Goal: Transaction & Acquisition: Obtain resource

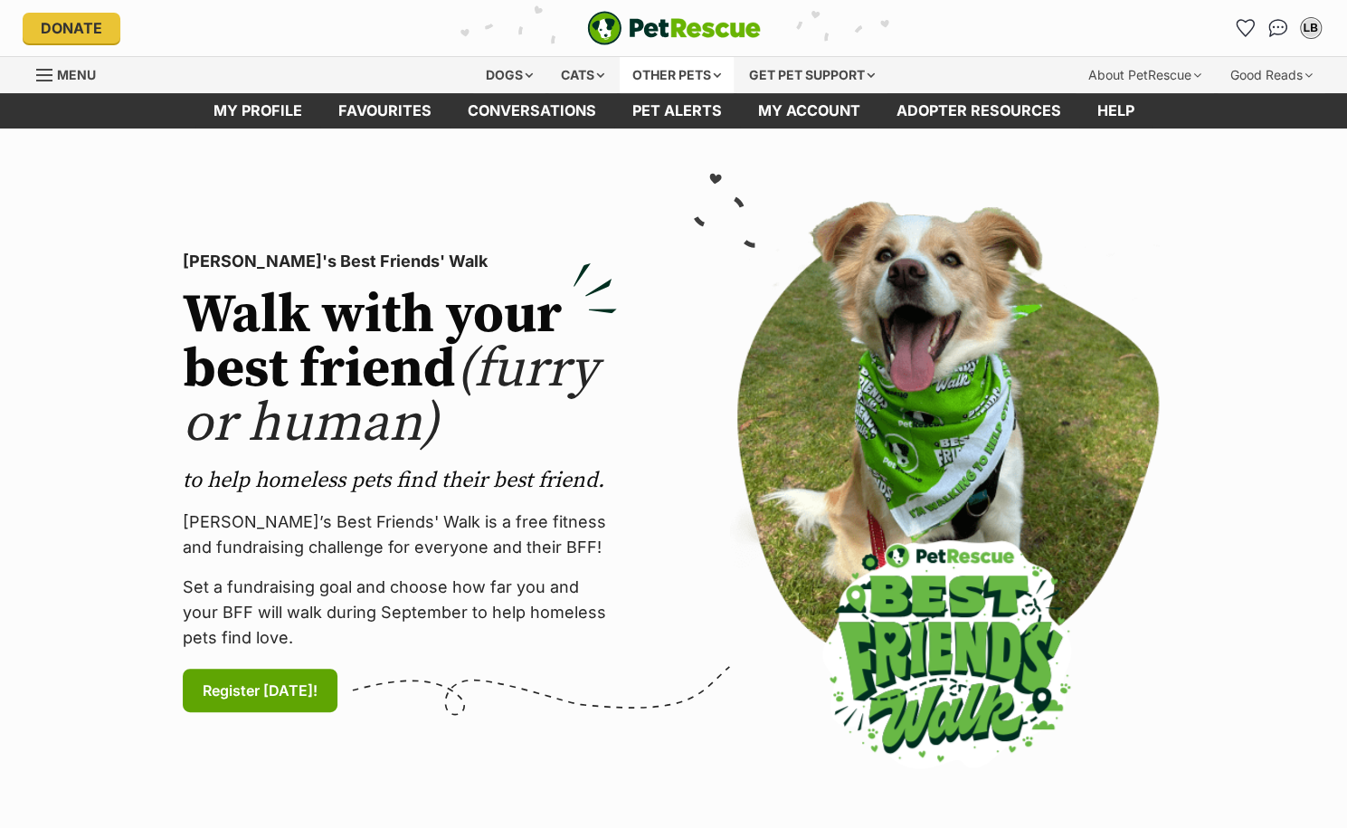
click at [651, 76] on div "Other pets" at bounding box center [677, 75] width 114 height 36
click at [723, 81] on div "Other pets" at bounding box center [677, 75] width 114 height 36
click at [651, 70] on div "Other pets" at bounding box center [677, 75] width 114 height 36
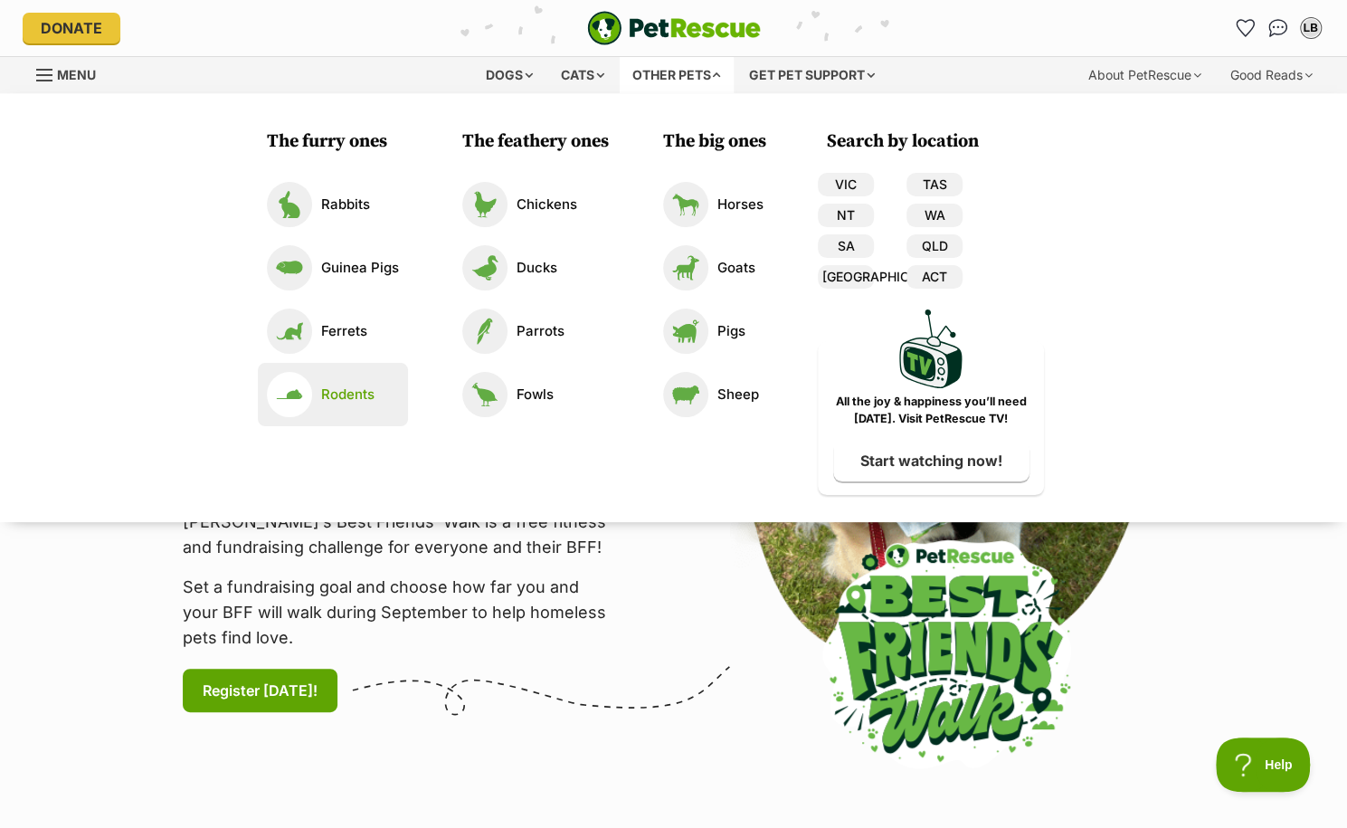
click at [370, 422] on li "Rodents" at bounding box center [333, 394] width 150 height 63
click at [384, 387] on link "Rodents" at bounding box center [333, 394] width 132 height 45
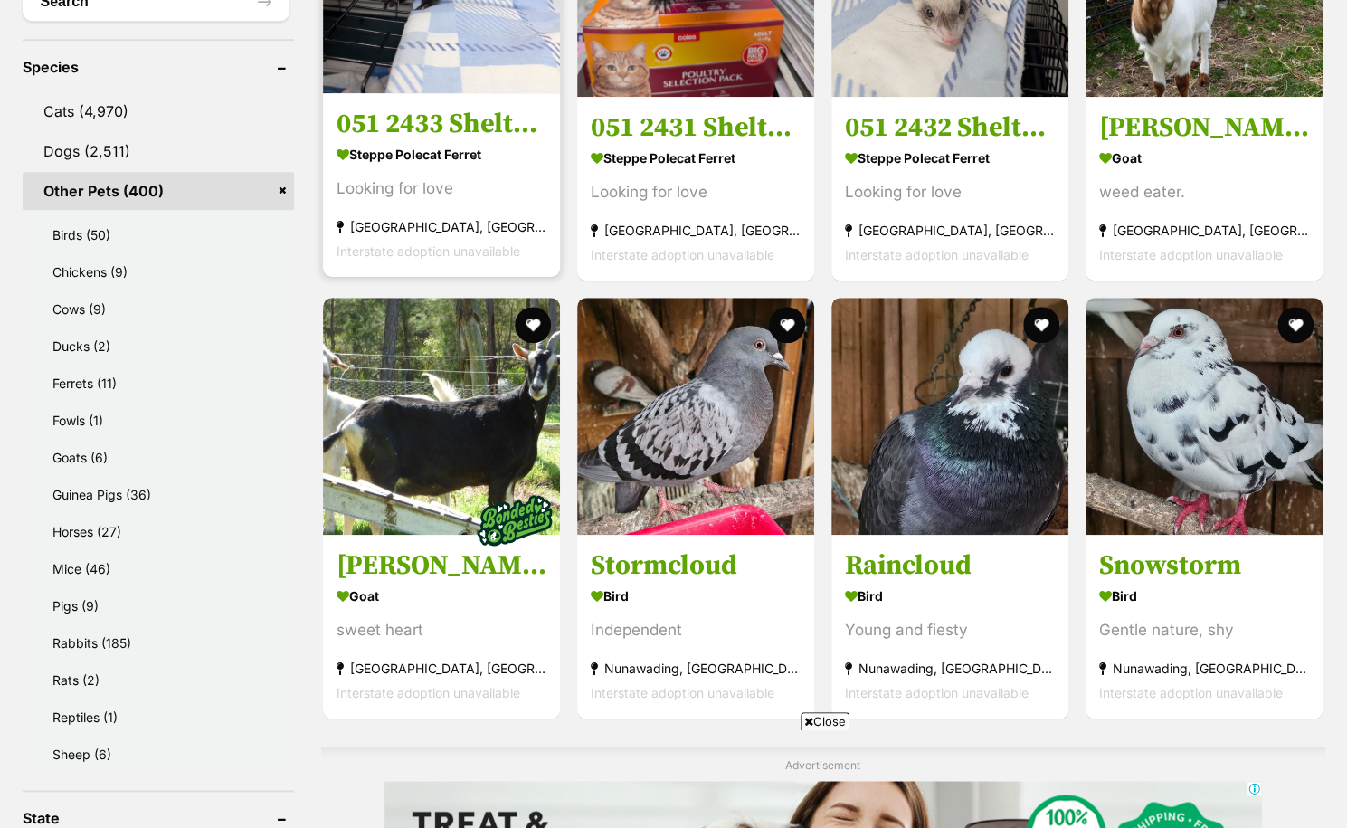
scroll to position [753, 0]
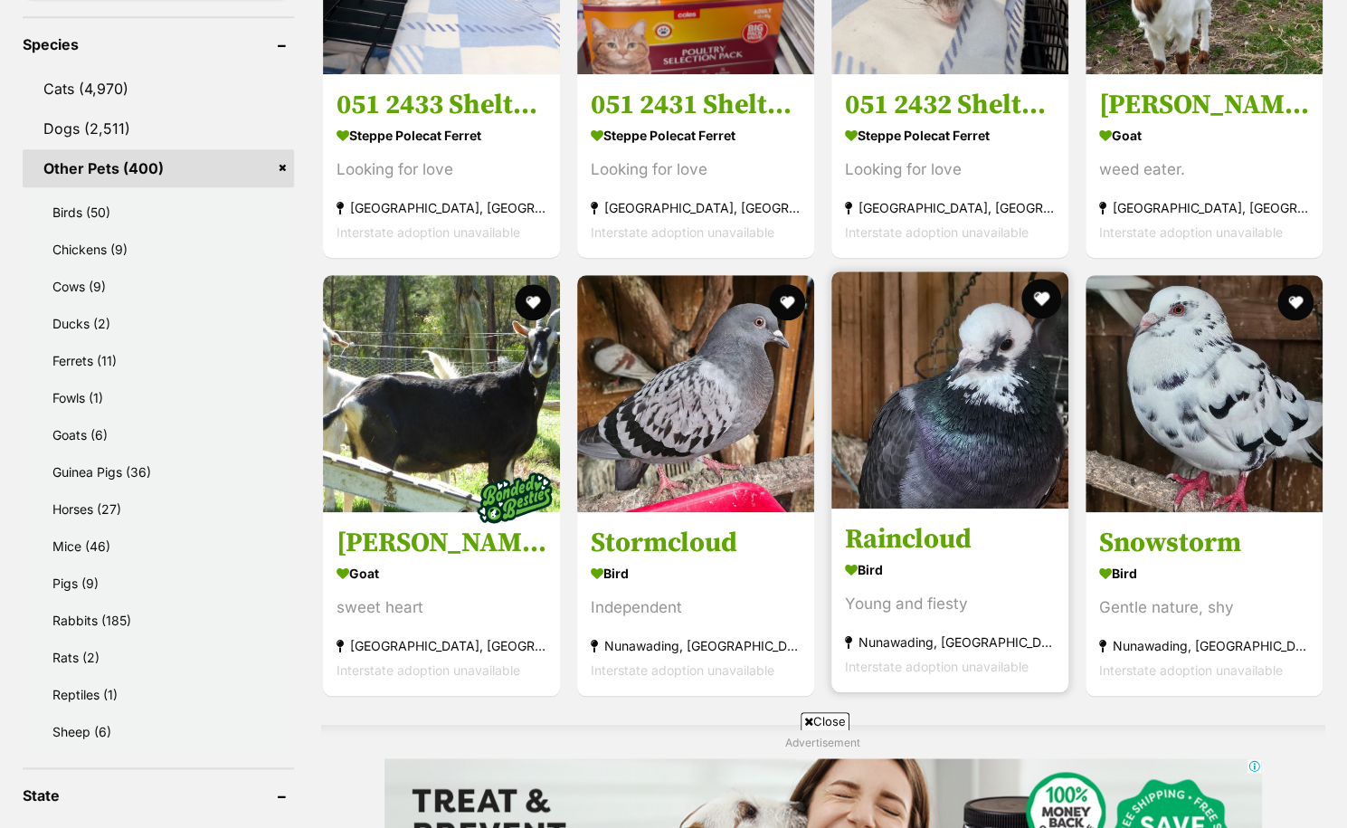
click at [1045, 305] on button "favourite" at bounding box center [1041, 299] width 40 height 40
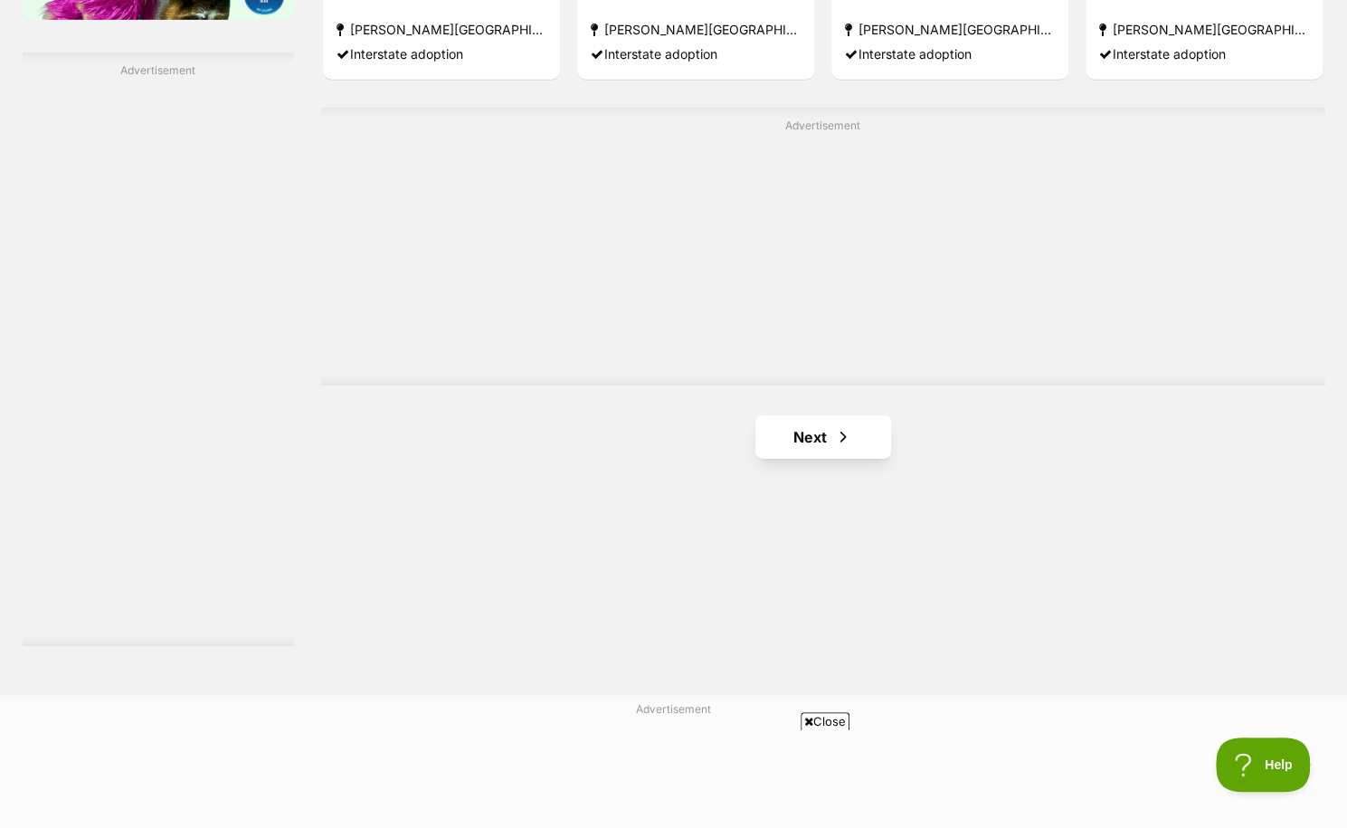
scroll to position [3322, 0]
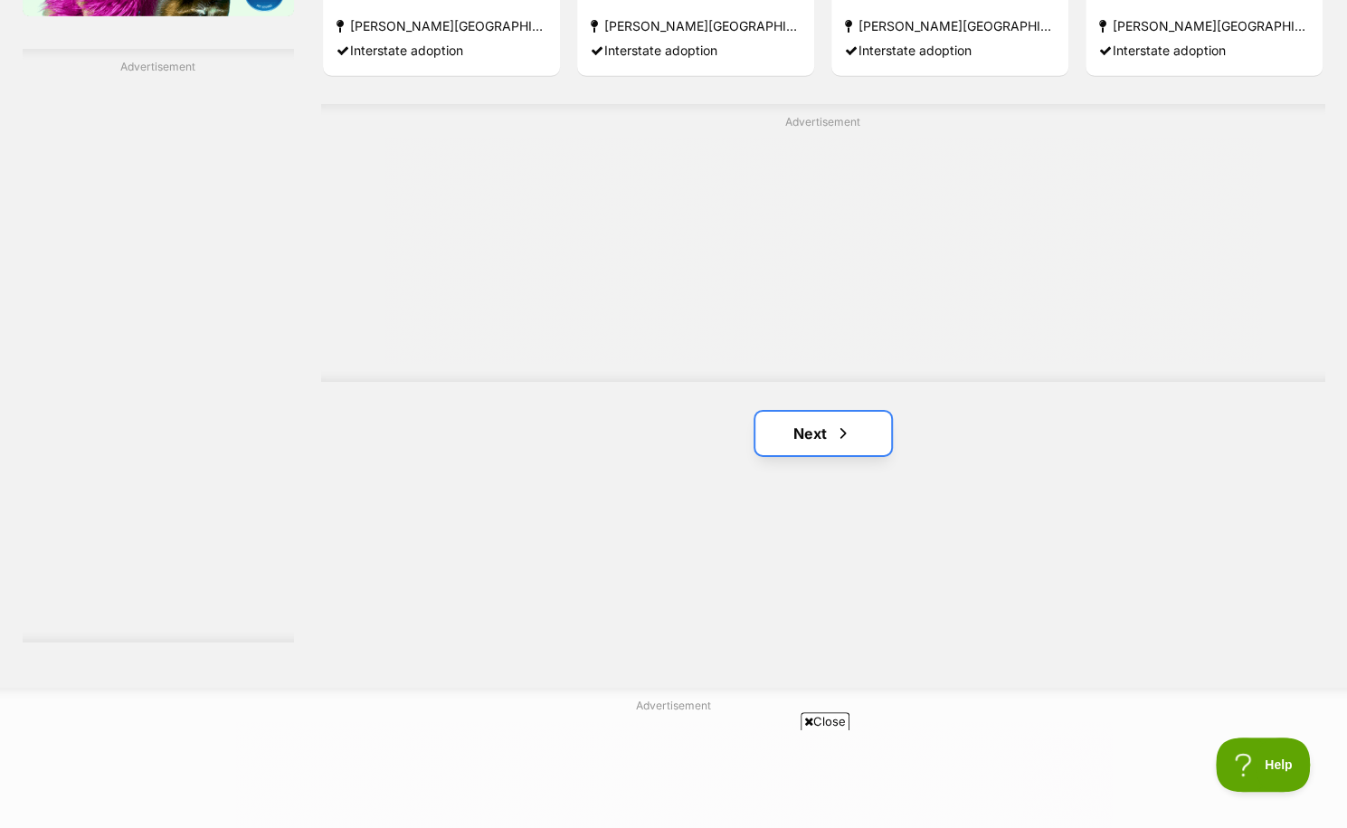
click at [813, 431] on link "Next" at bounding box center [823, 433] width 136 height 43
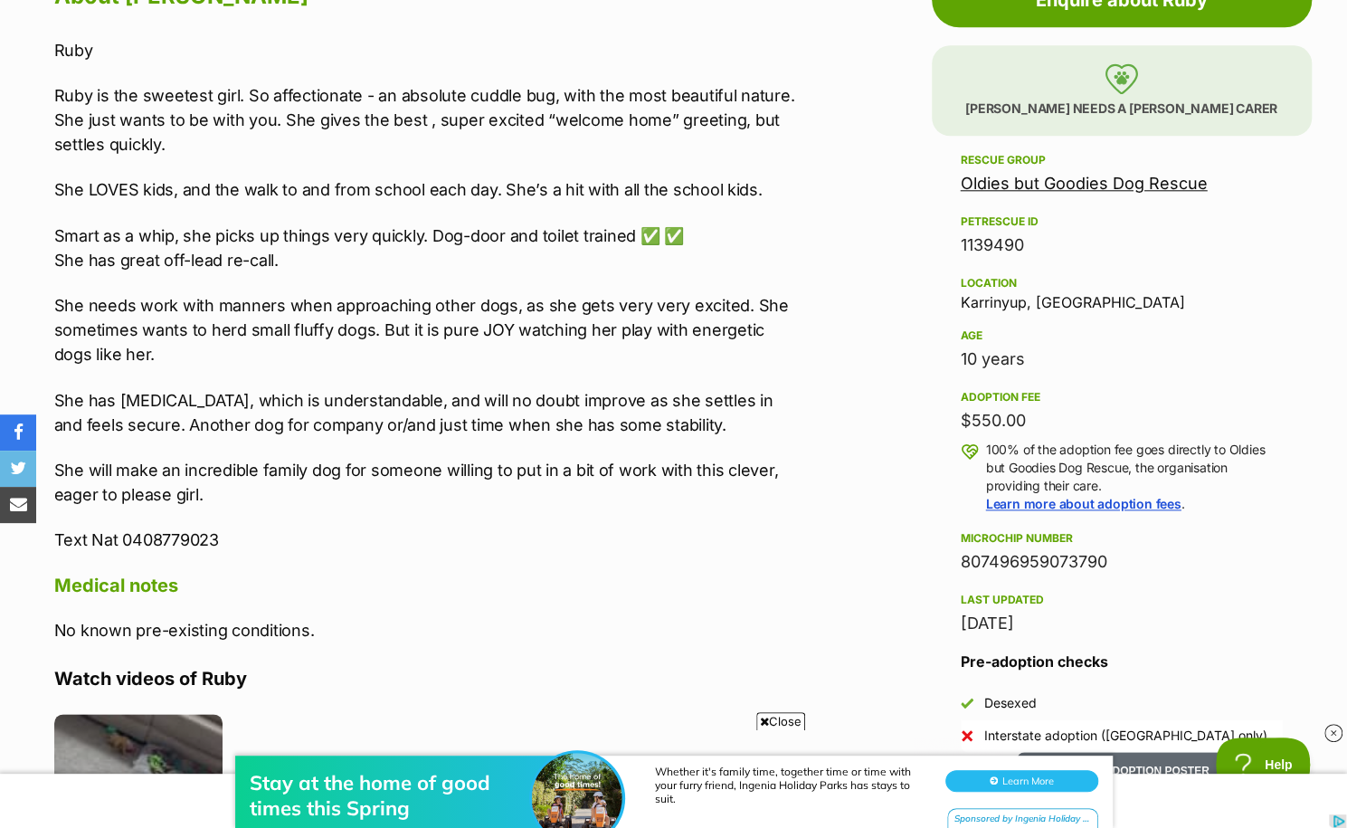
drag, startPoint x: 659, startPoint y: 43, endPoint x: 402, endPoint y: 190, distance: 297.0
click at [402, 190] on p "She LOVES kids, and the walk to and from school each day. She’s a hit with all …" at bounding box center [427, 189] width 747 height 24
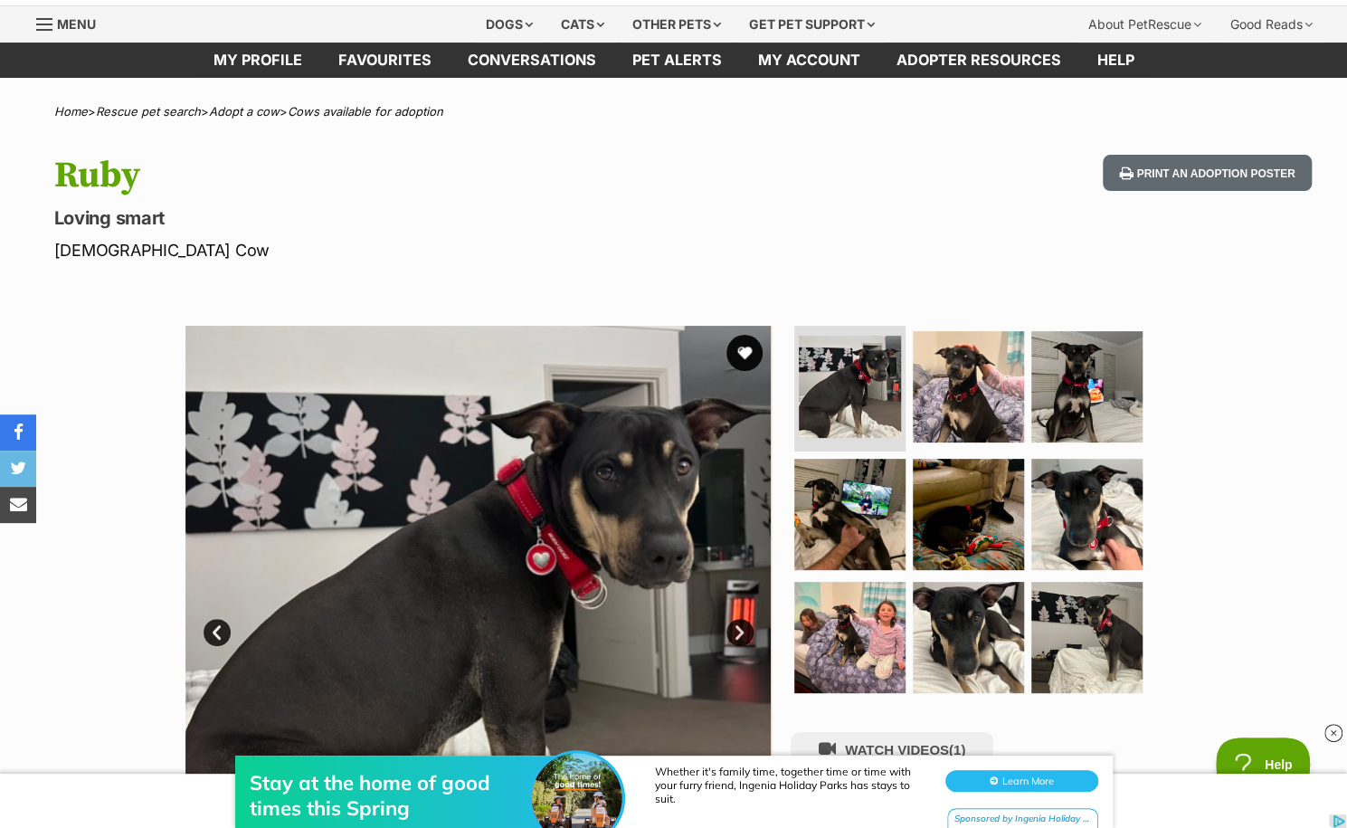
scroll to position [10, 0]
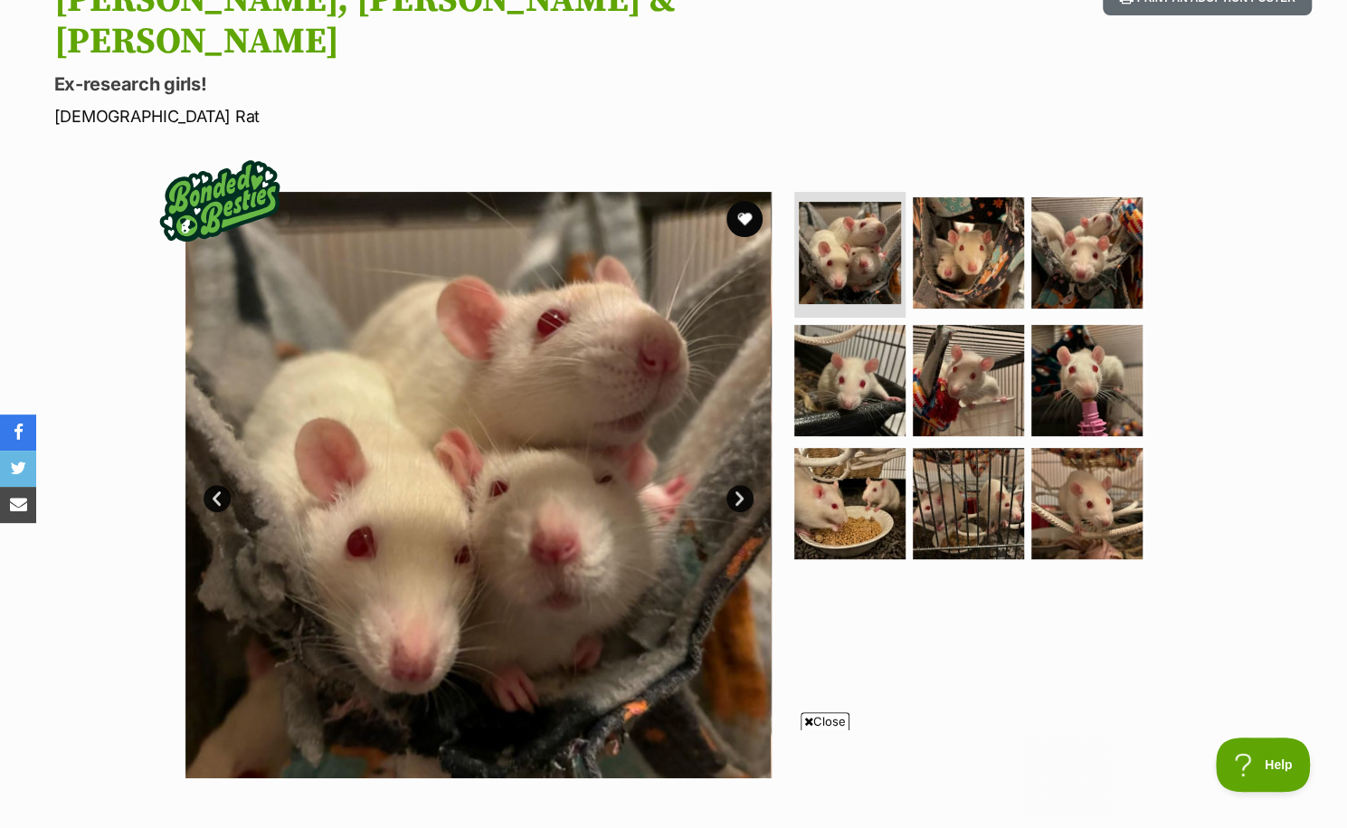
scroll to position [208, 0]
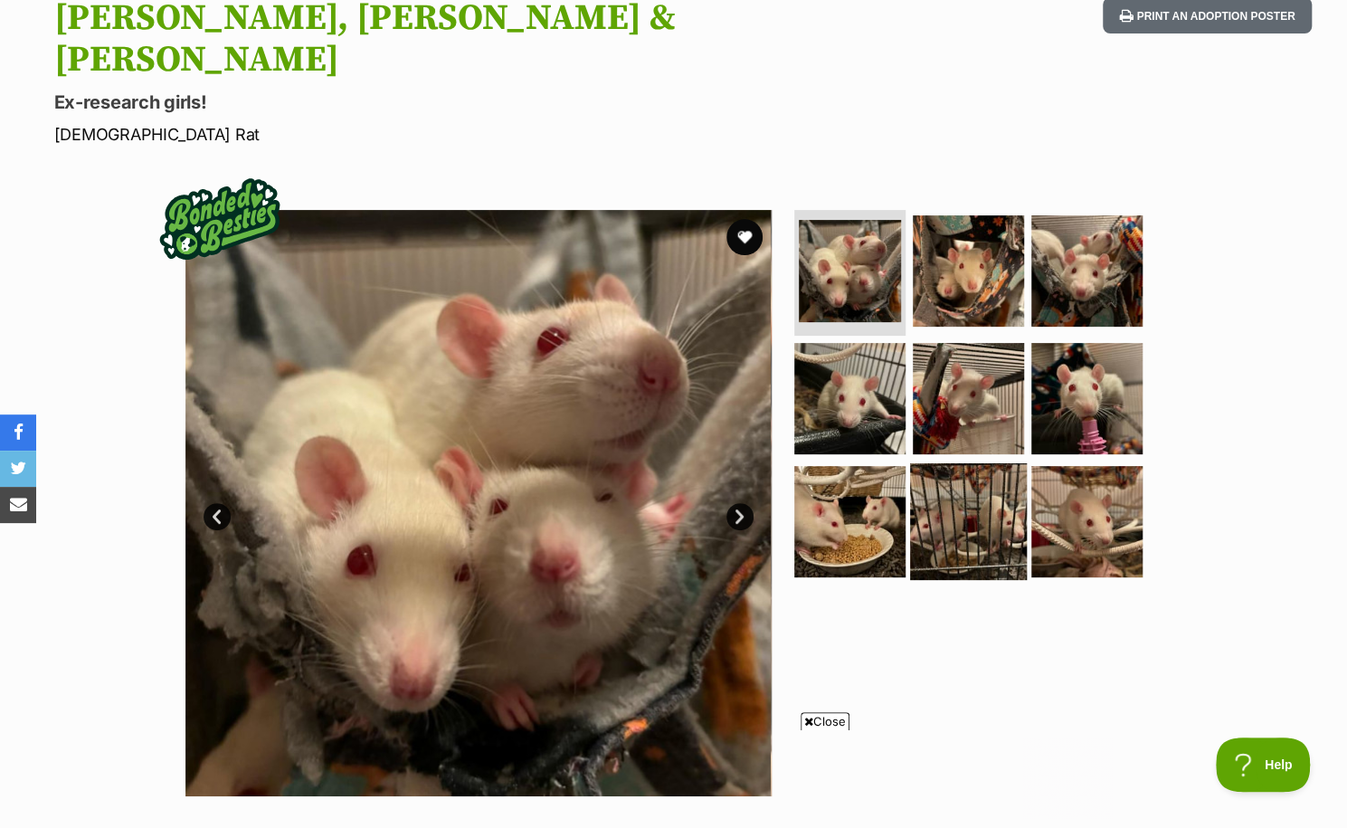
click at [940, 471] on img at bounding box center [968, 521] width 117 height 117
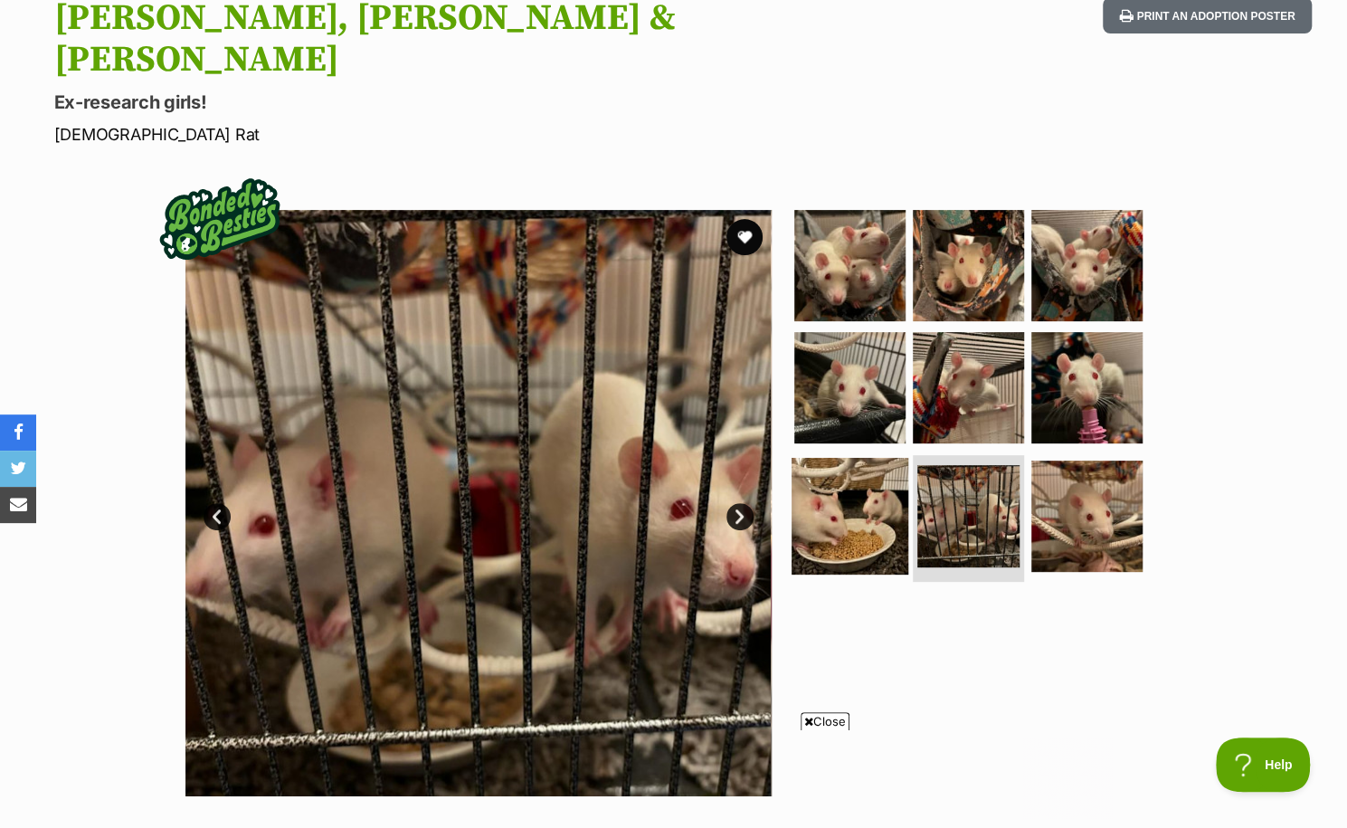
click at [864, 486] on img at bounding box center [849, 516] width 117 height 117
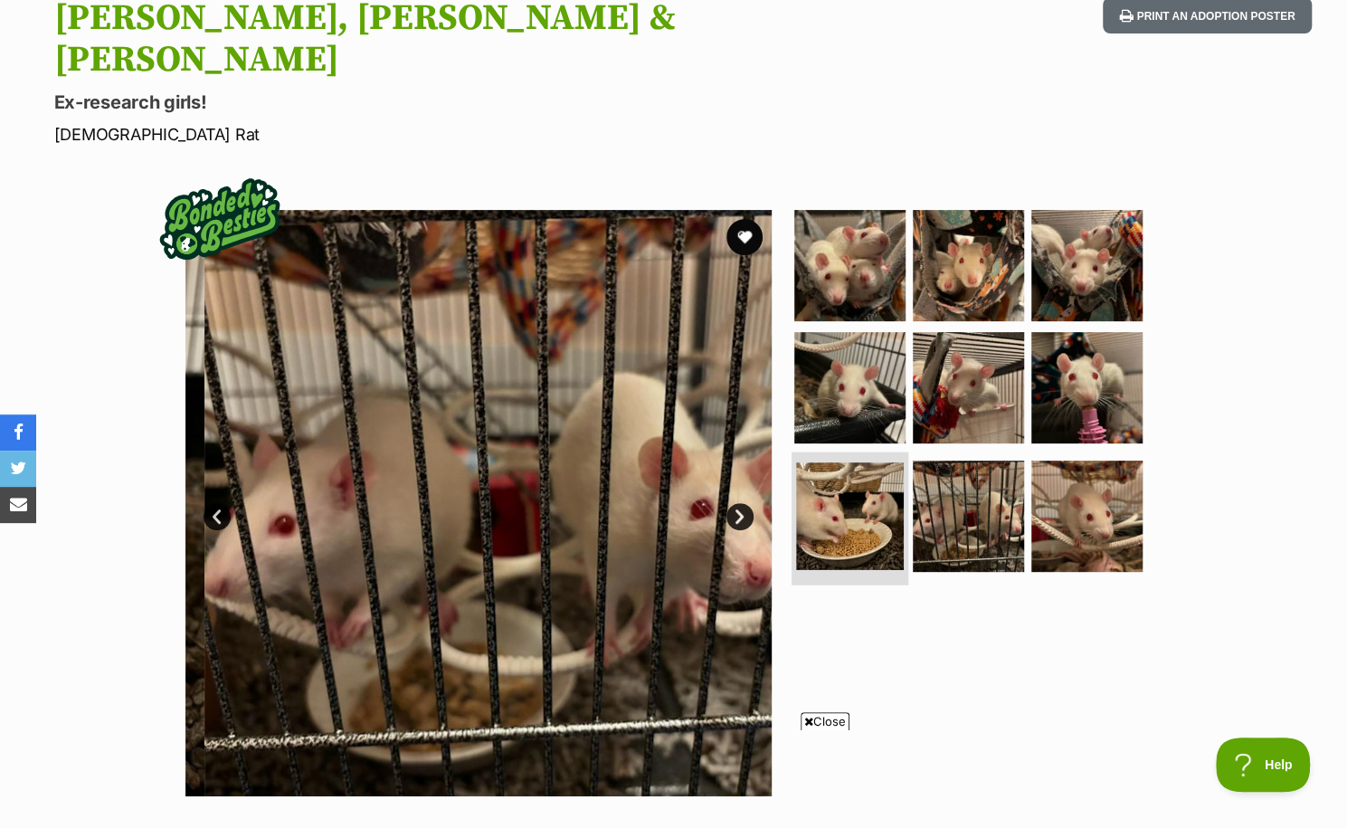
click at [864, 486] on img at bounding box center [850, 516] width 108 height 108
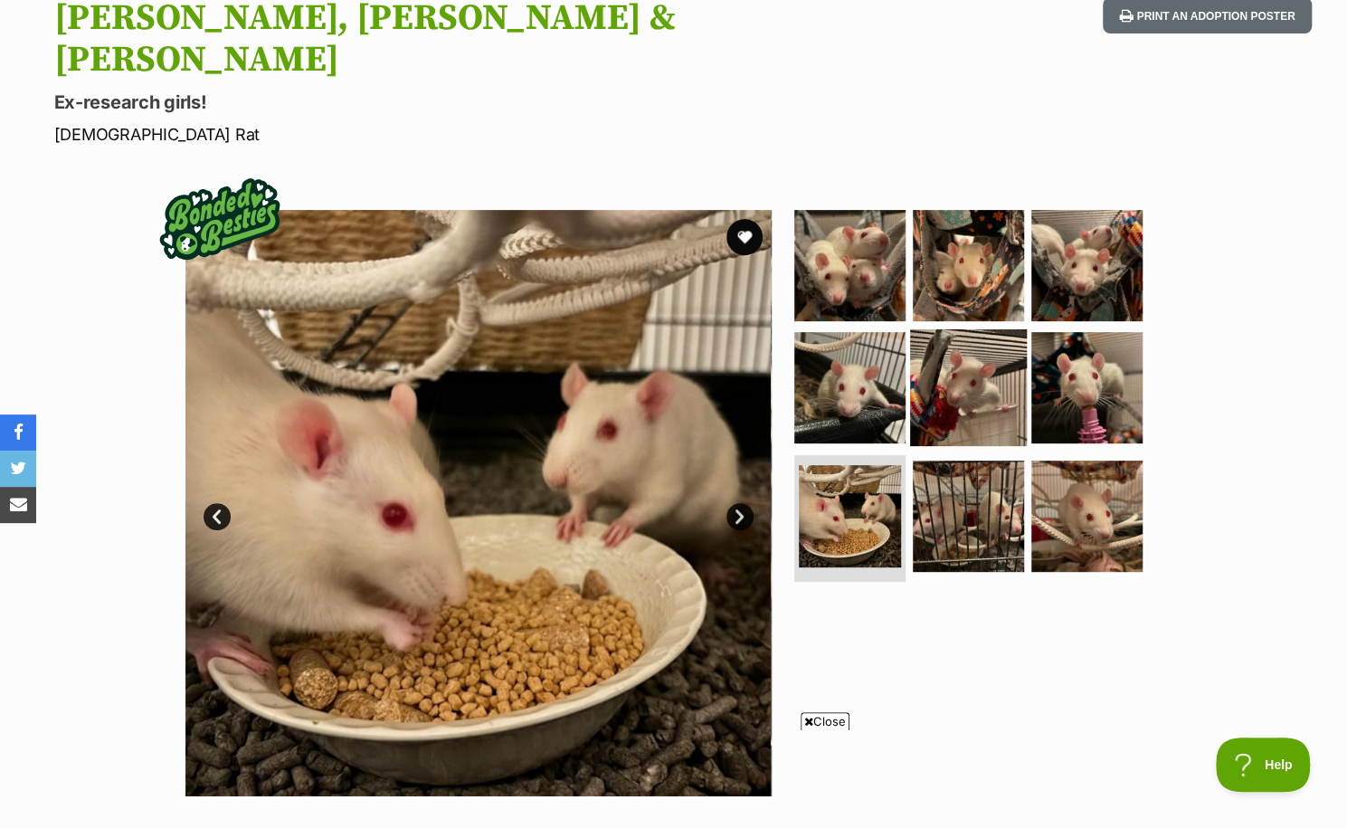
click at [973, 380] on img at bounding box center [968, 387] width 117 height 117
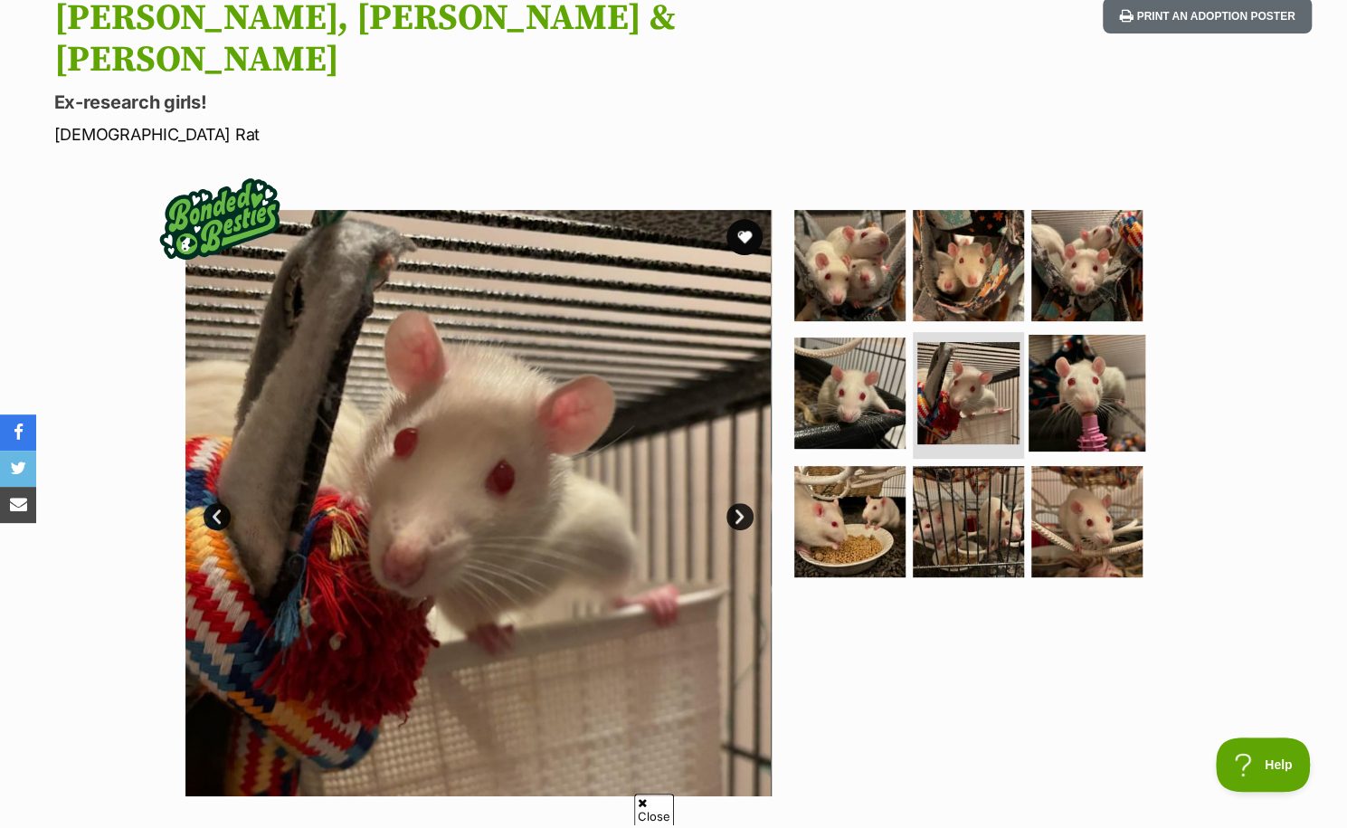
click at [1063, 372] on img at bounding box center [1086, 393] width 117 height 117
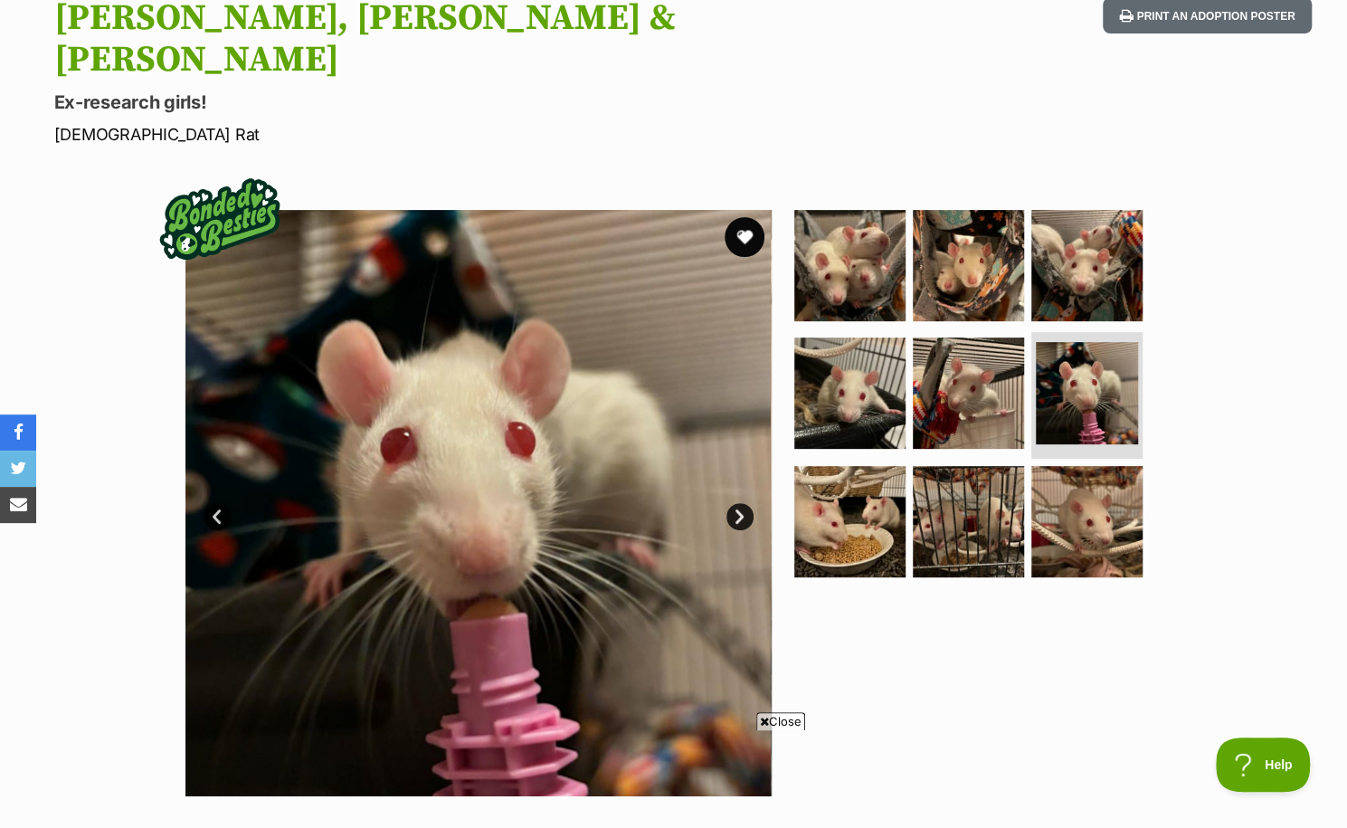
scroll to position [0, 0]
click at [740, 217] on button "favourite" at bounding box center [745, 237] width 40 height 40
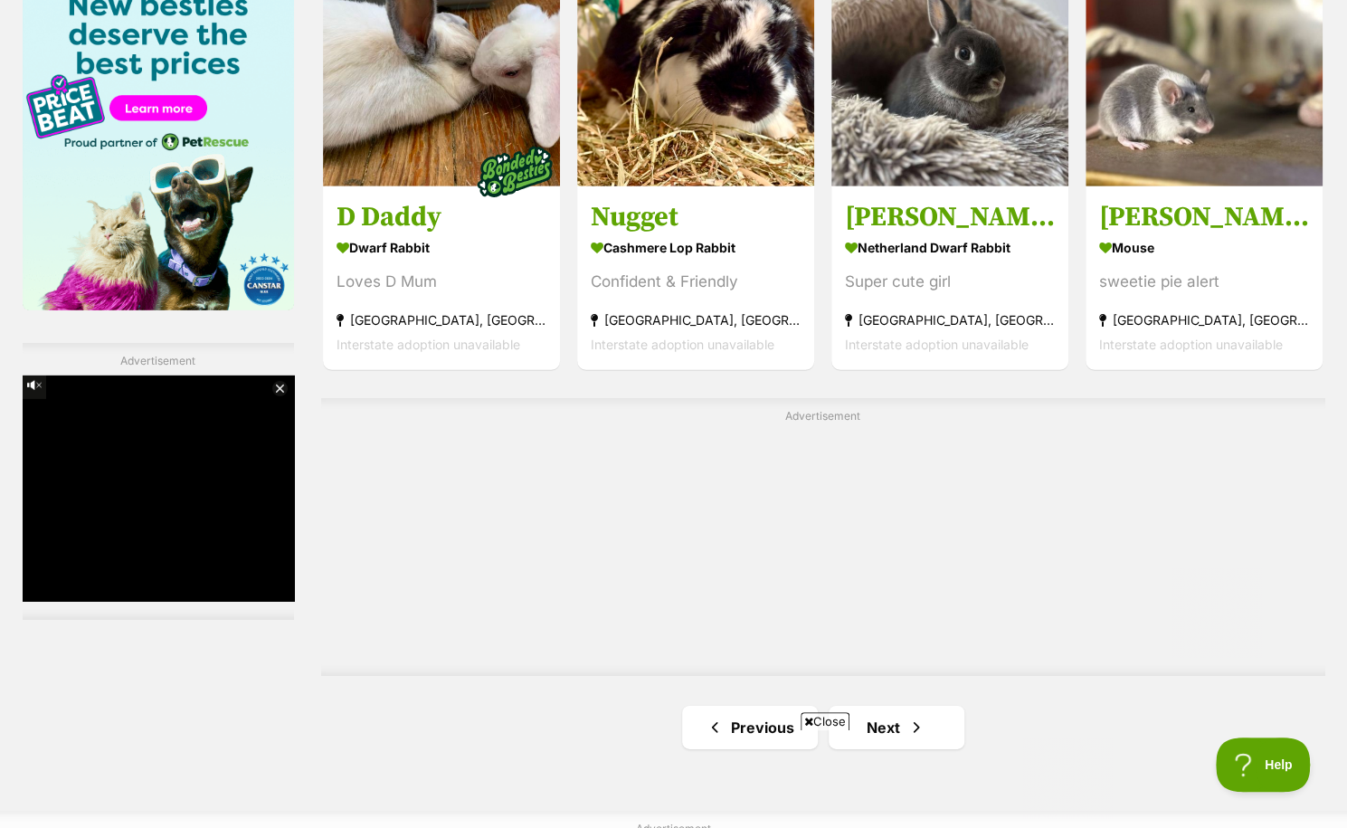
scroll to position [3248, 0]
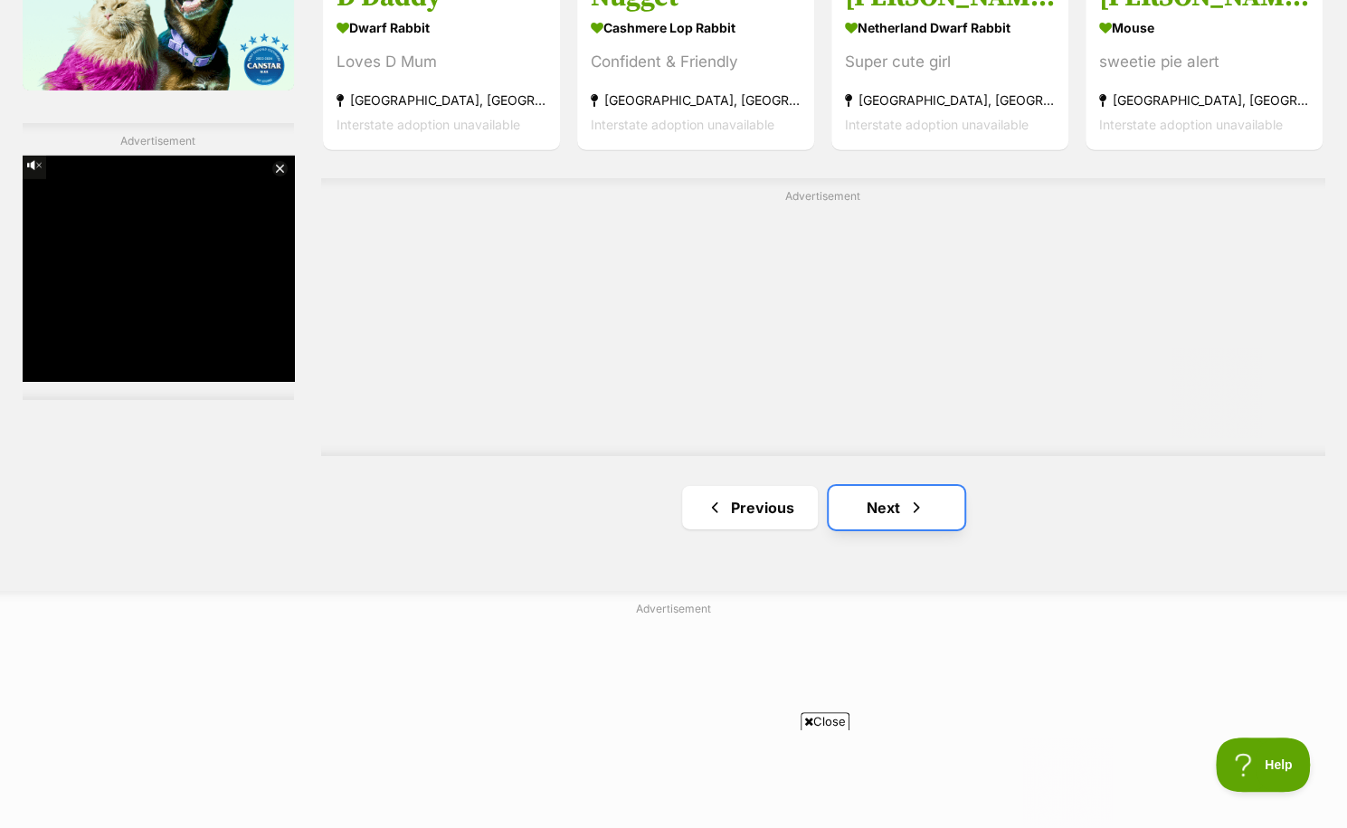
click at [885, 506] on link "Next" at bounding box center [897, 507] width 136 height 43
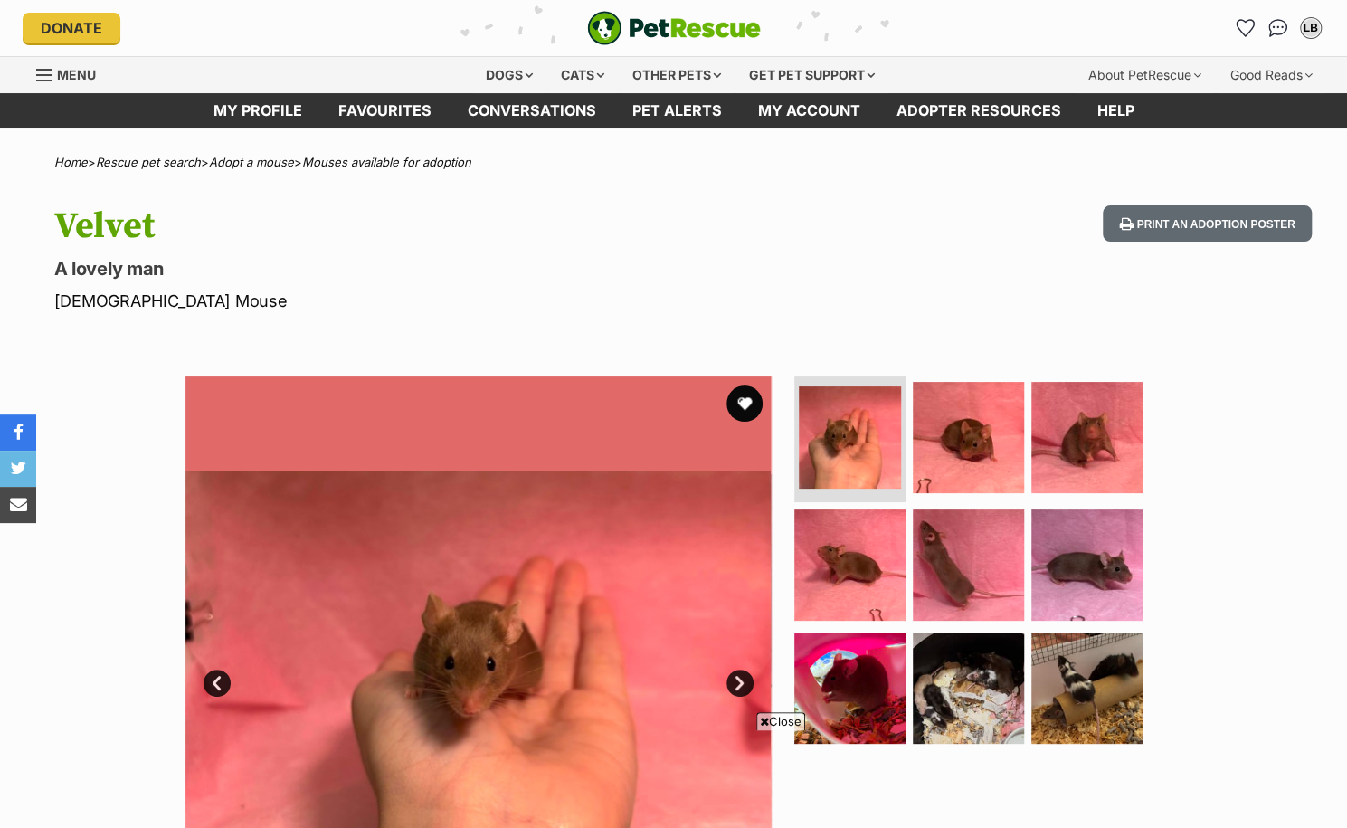
scroll to position [215, 0]
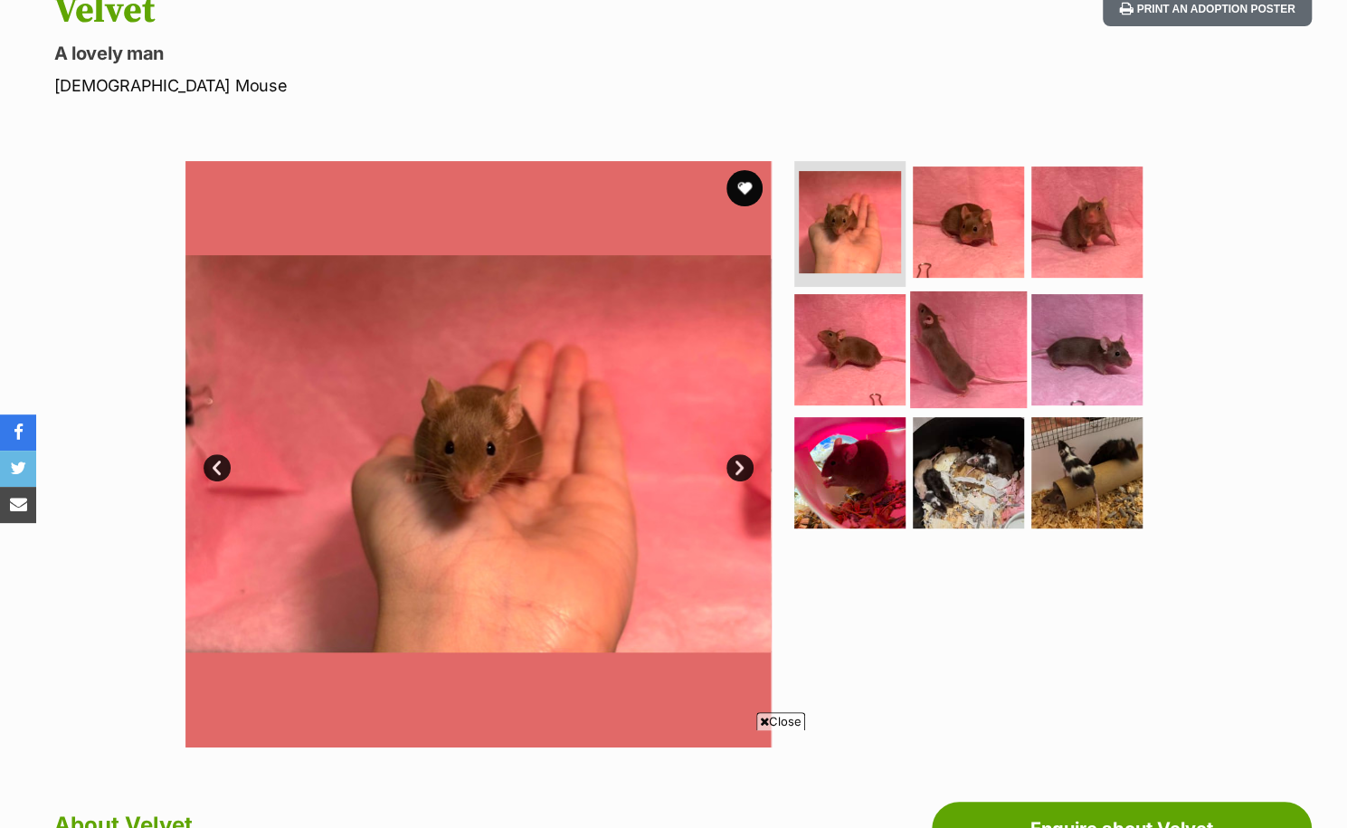
click at [980, 354] on img at bounding box center [968, 349] width 117 height 117
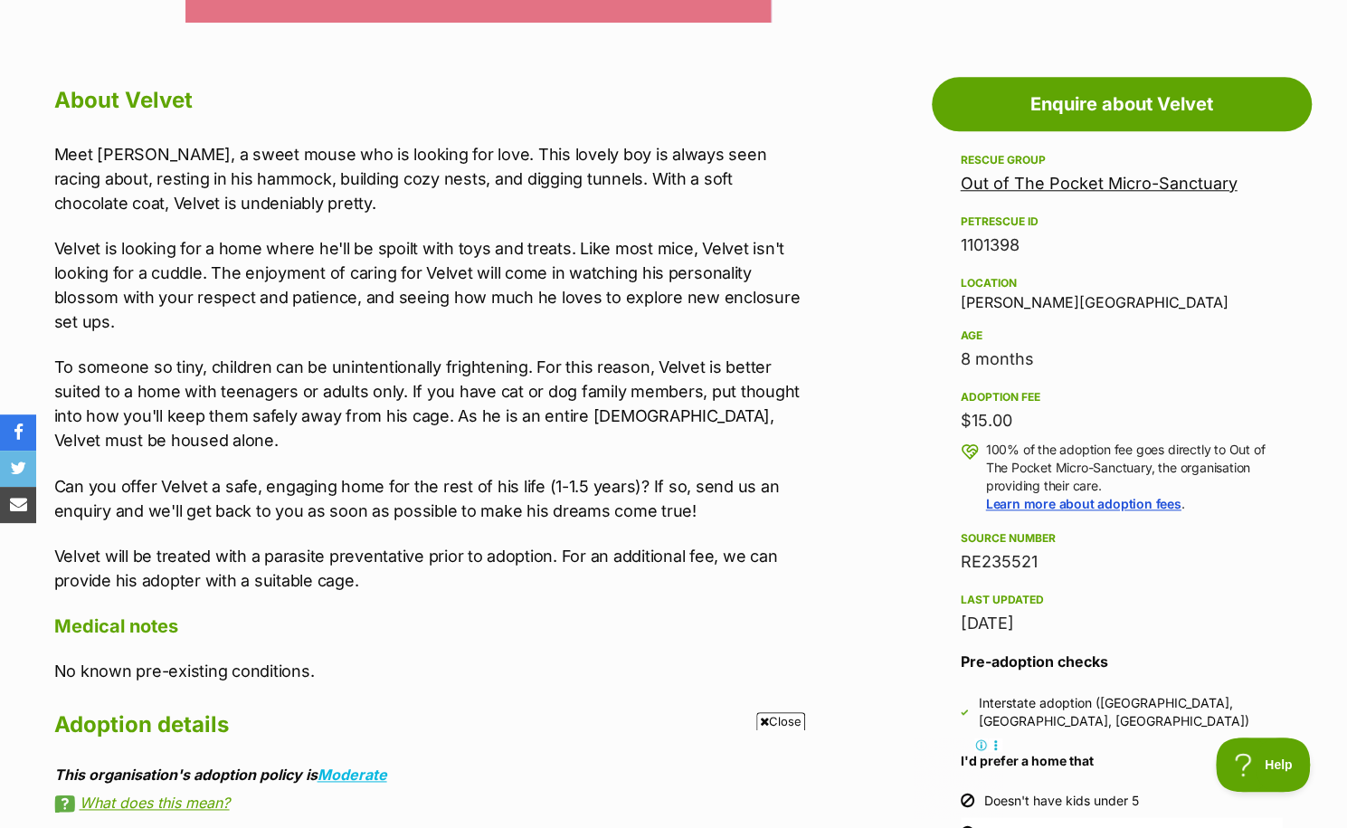
scroll to position [990, 0]
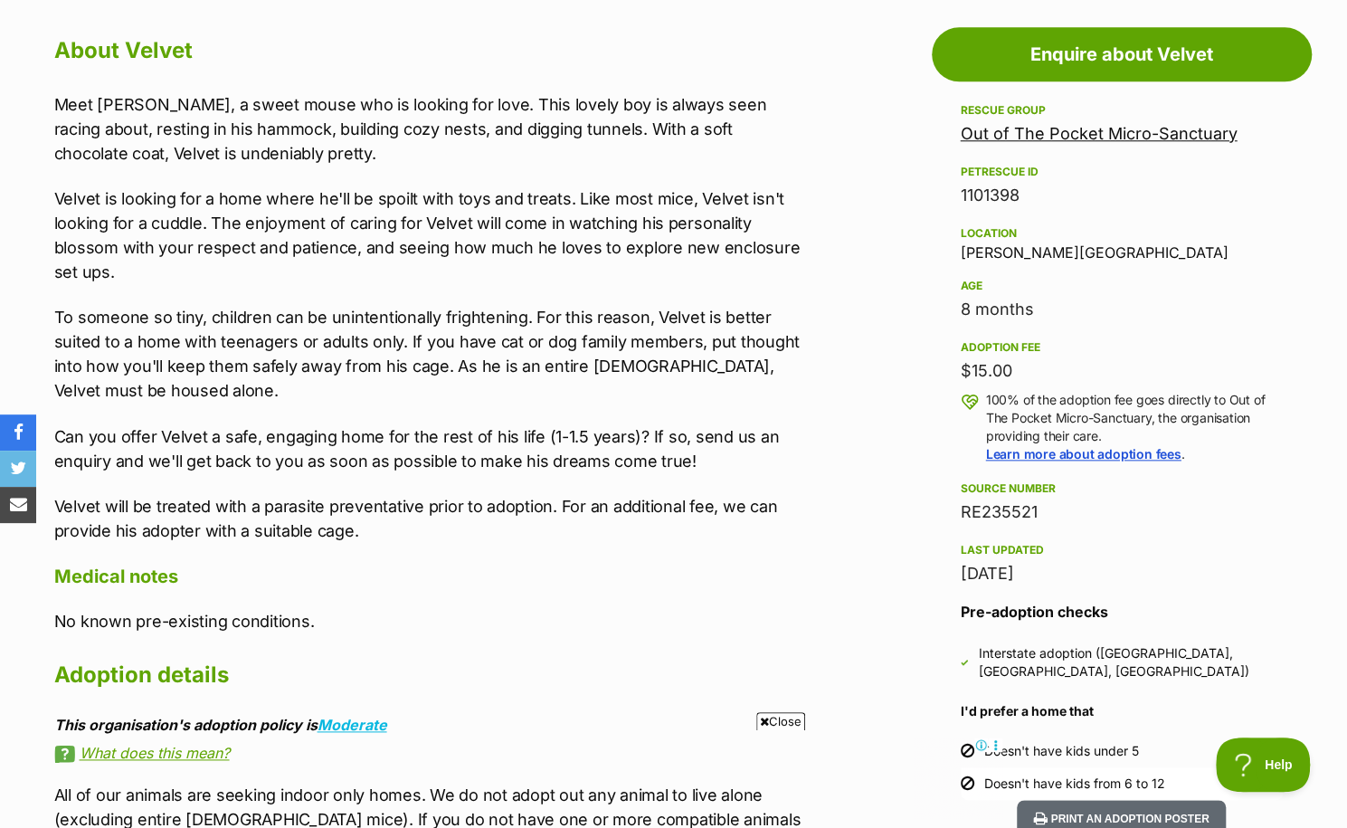
click at [1161, 137] on link "Out of The Pocket Micro-Sanctuary" at bounding box center [1099, 133] width 277 height 19
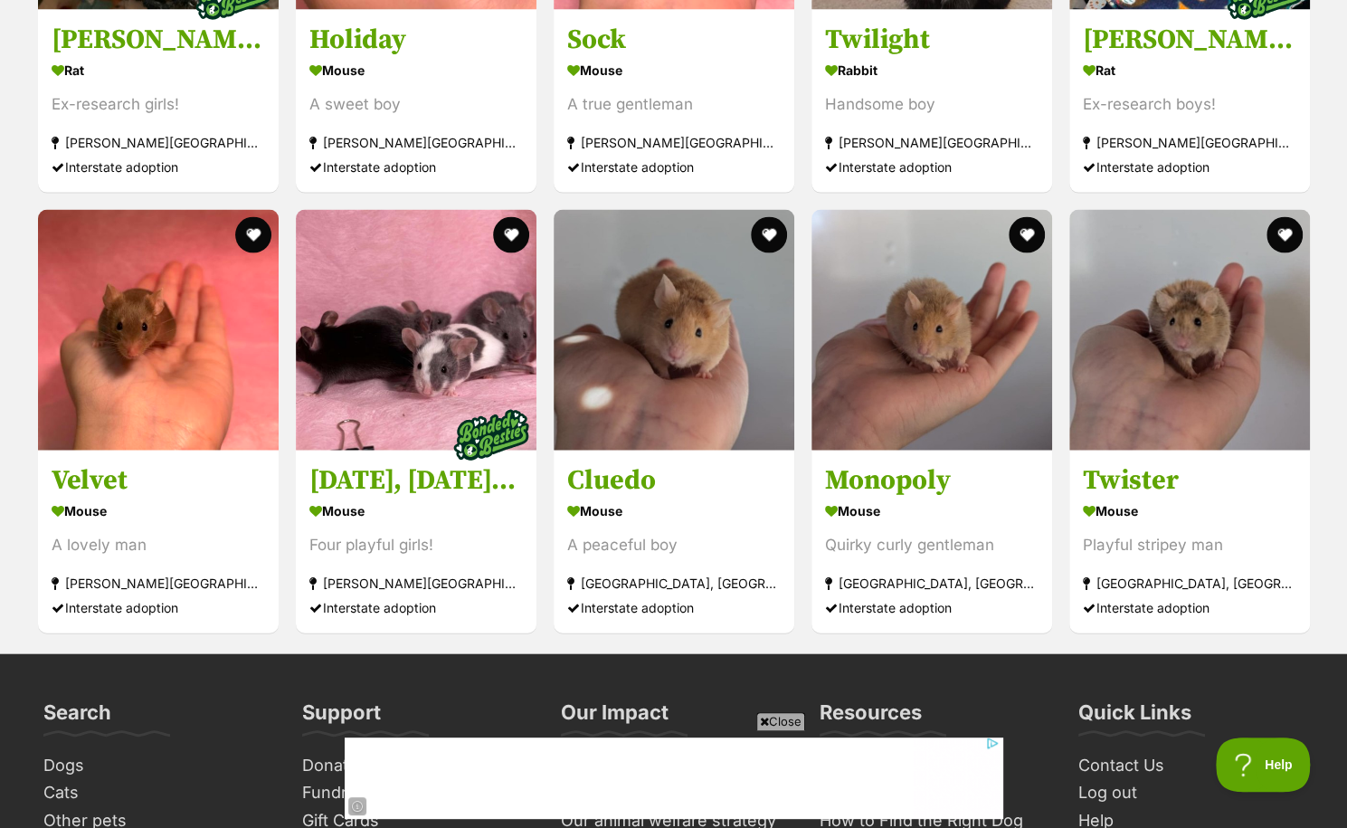
scroll to position [2132, 0]
